Goal: Check status

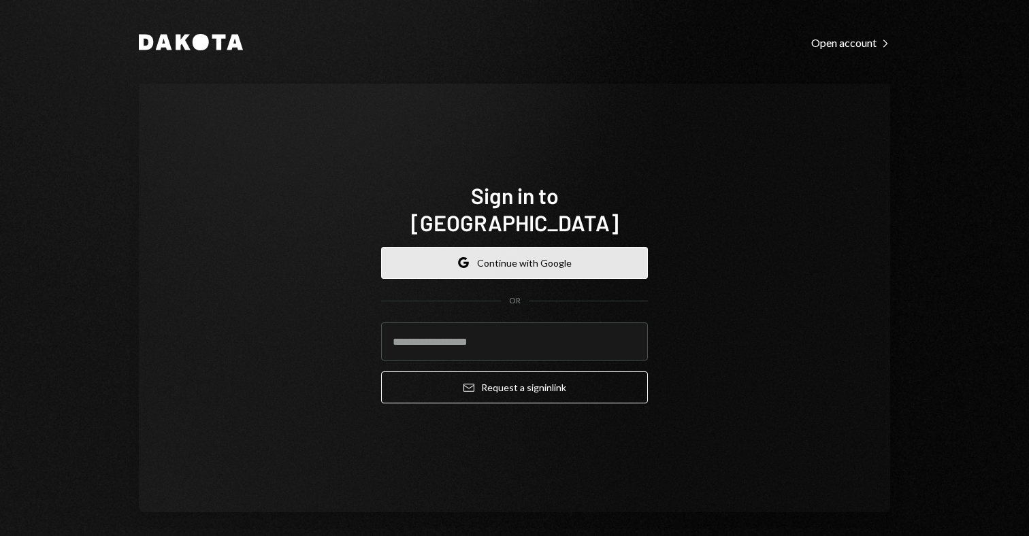
click at [561, 247] on button "Google Continue with Google" at bounding box center [514, 263] width 267 height 32
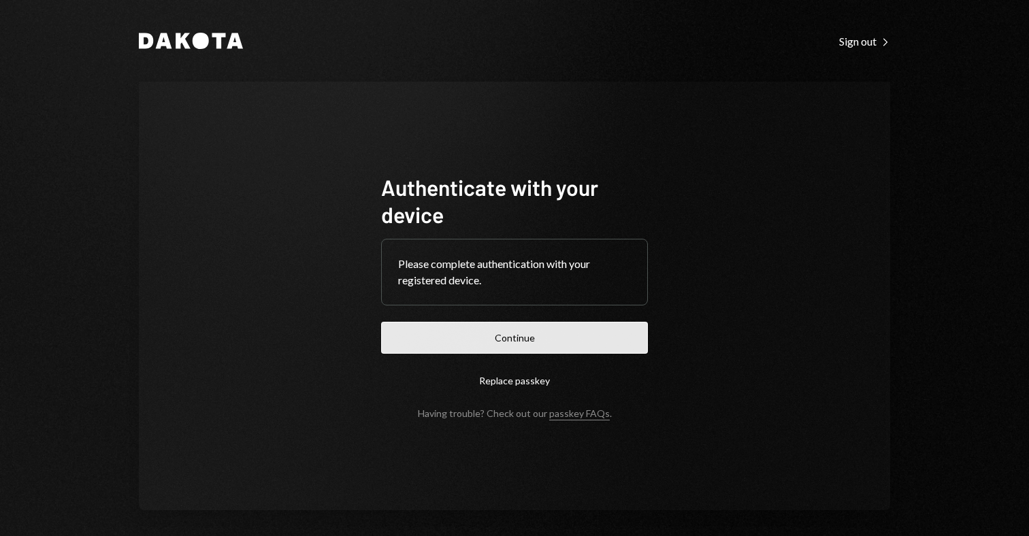
click at [479, 338] on button "Continue" at bounding box center [514, 338] width 267 height 32
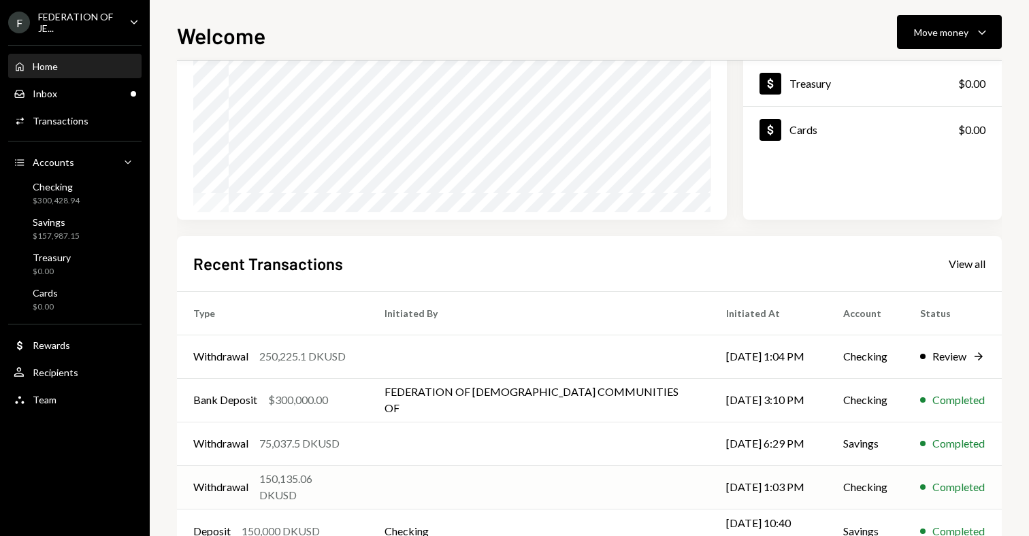
scroll to position [186, 0]
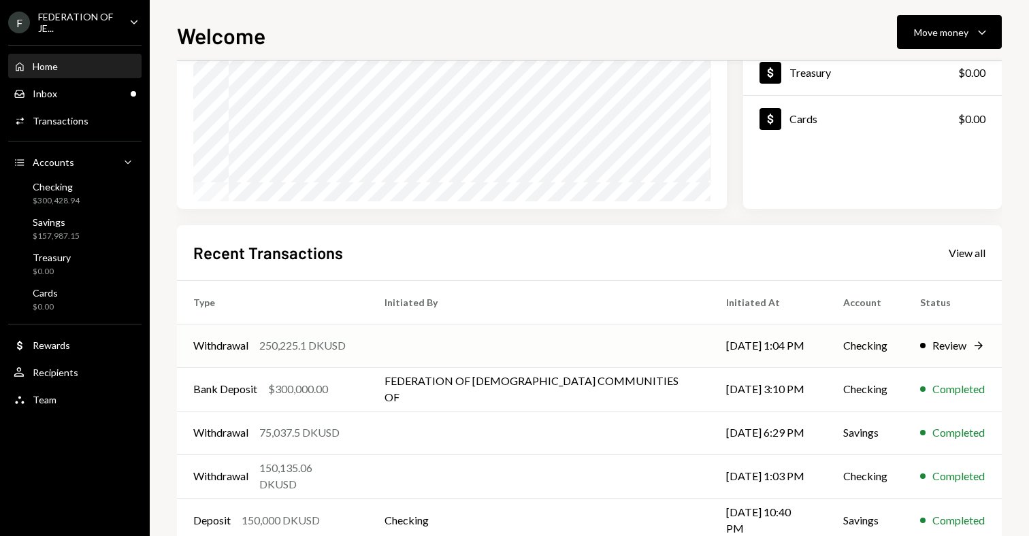
click at [945, 349] on div "Review" at bounding box center [949, 346] width 34 height 16
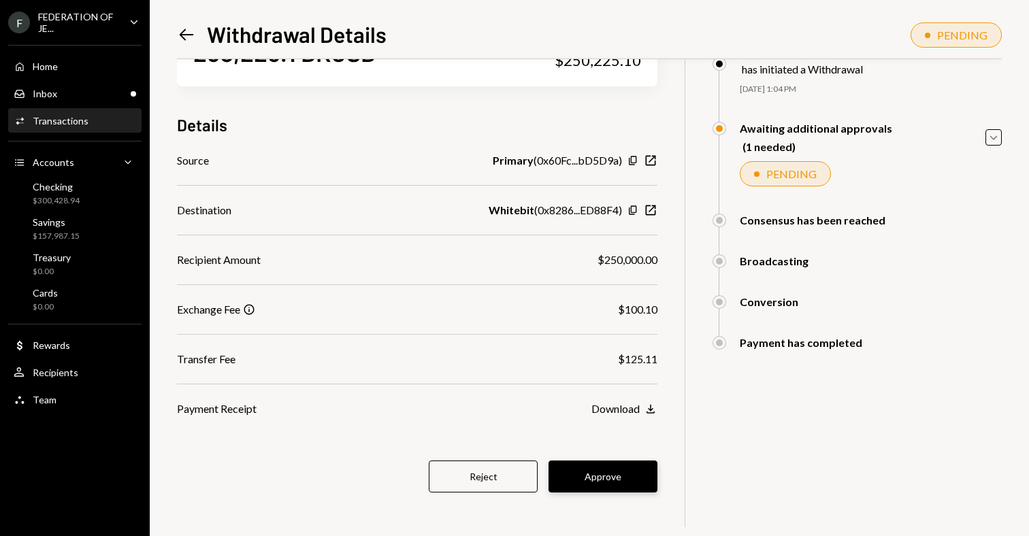
scroll to position [67, 0]
click at [621, 468] on button "Approve" at bounding box center [603, 477] width 109 height 32
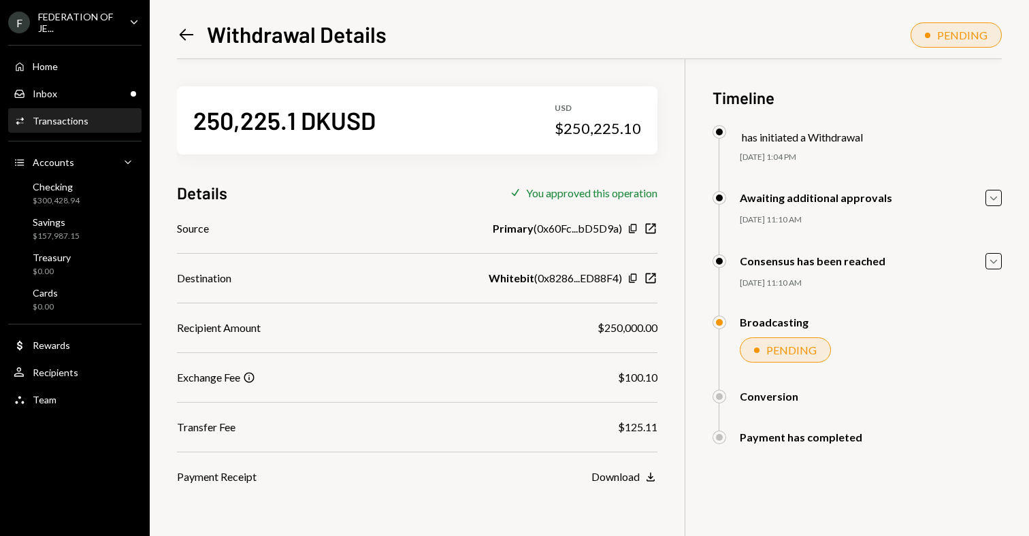
scroll to position [59, 0]
